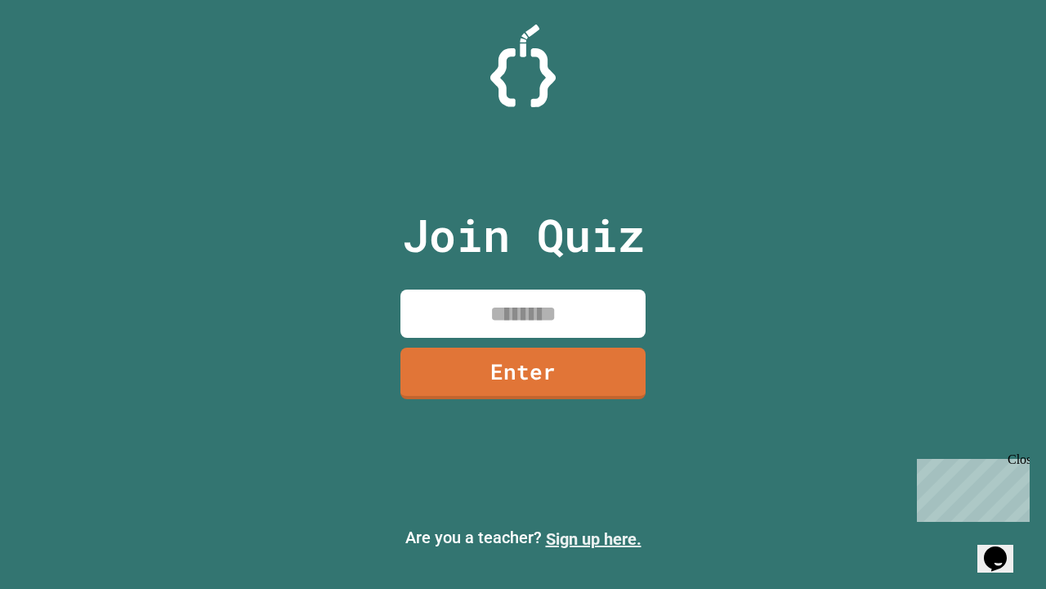
click at [593, 539] on link "Sign up here." at bounding box center [594, 539] width 96 height 20
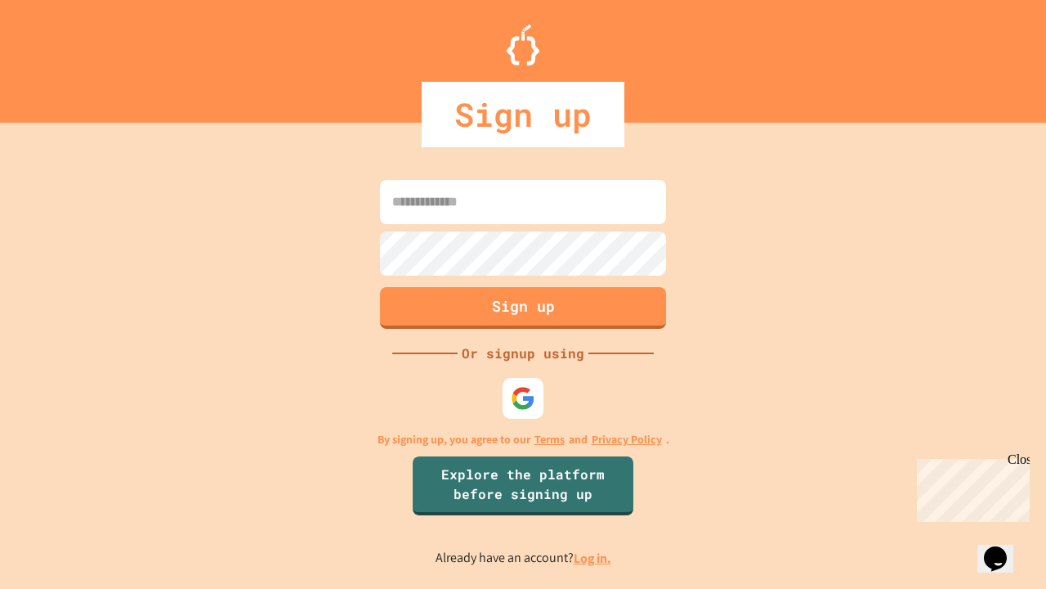
click at [593, 557] on link "Log in." at bounding box center [593, 557] width 38 height 17
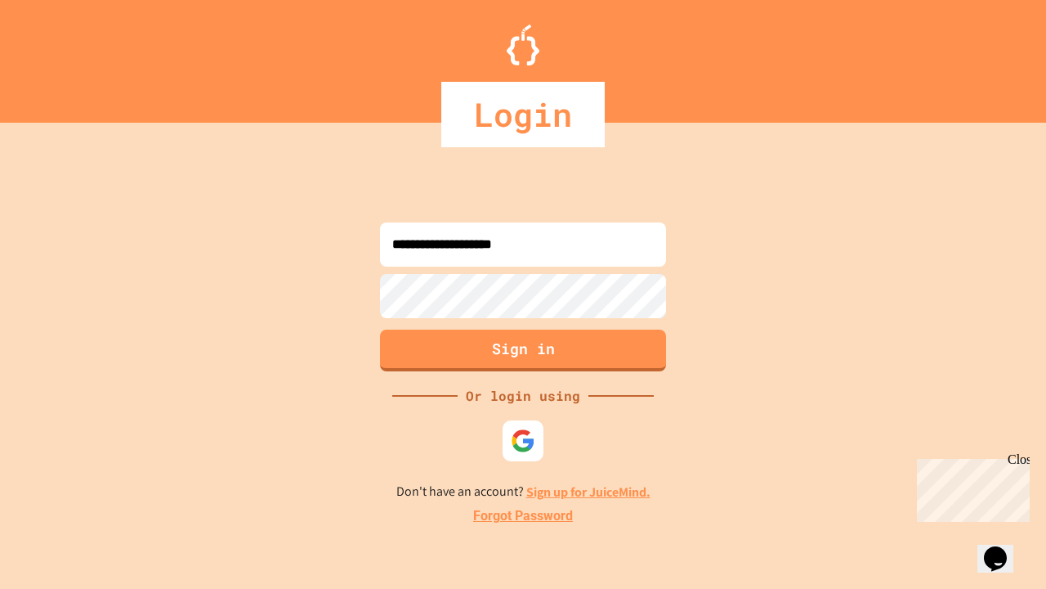
type input "**********"
